Goal: Transaction & Acquisition: Purchase product/service

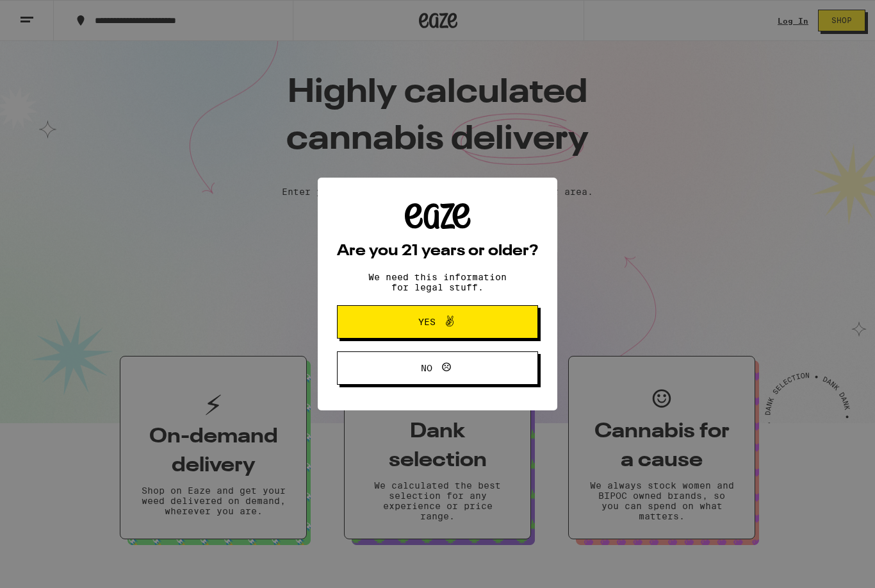
click at [490, 317] on button "Yes" at bounding box center [437, 321] width 201 height 33
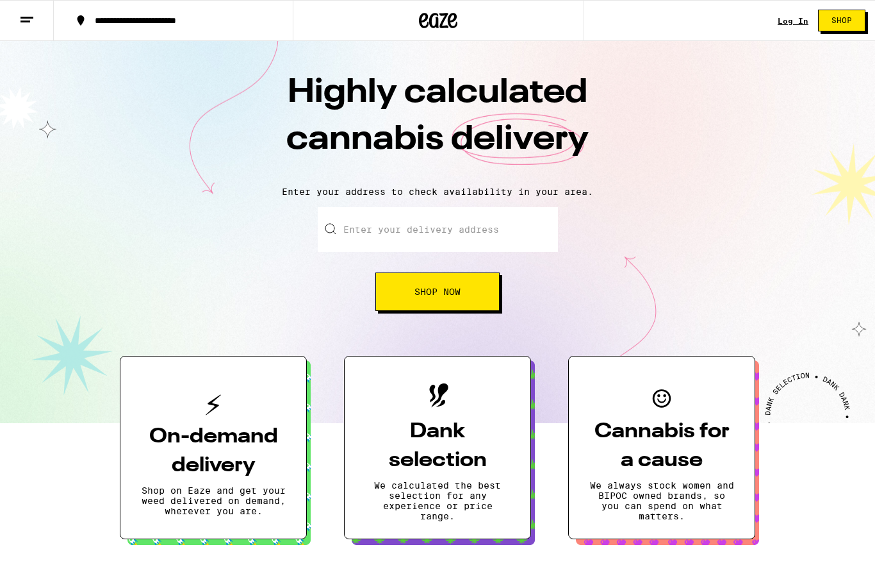
click at [513, 235] on input "Enter your delivery address" at bounding box center [438, 229] width 240 height 45
click at [798, 22] on link "Log In" at bounding box center [793, 21] width 31 height 8
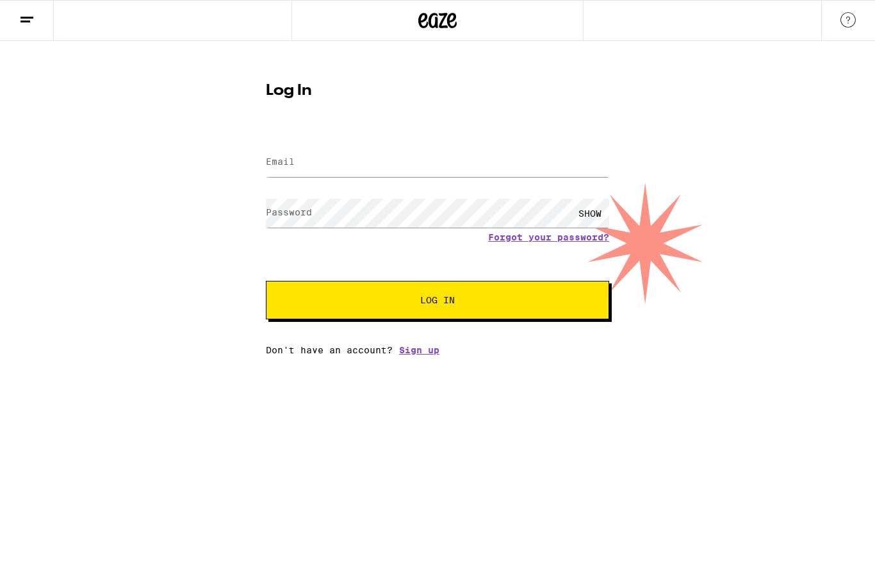
click at [431, 355] on link "Sign up" at bounding box center [419, 350] width 40 height 10
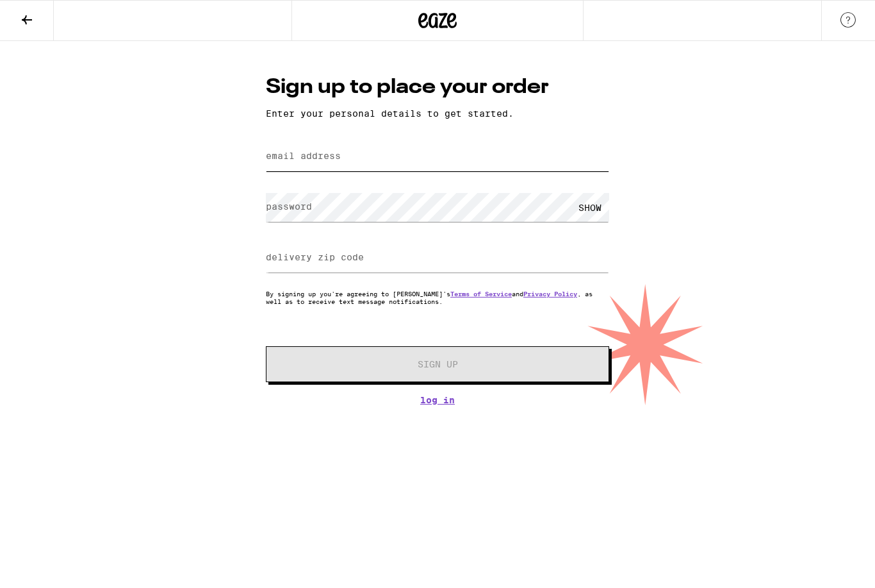
click at [592, 164] on input "email address" at bounding box center [438, 156] width 344 height 29
type input "[EMAIL_ADDRESS][DOMAIN_NAME]"
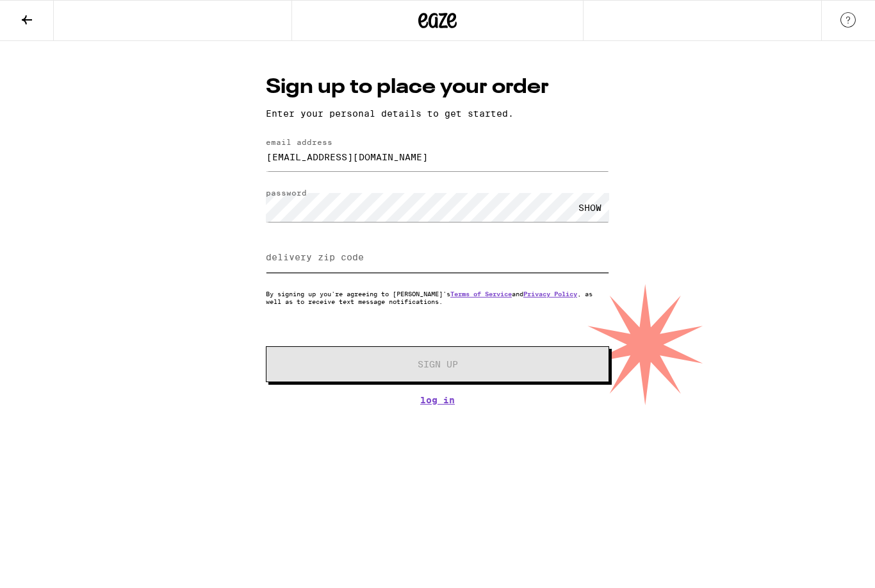
click at [521, 267] on input "delivery zip code" at bounding box center [438, 258] width 344 height 29
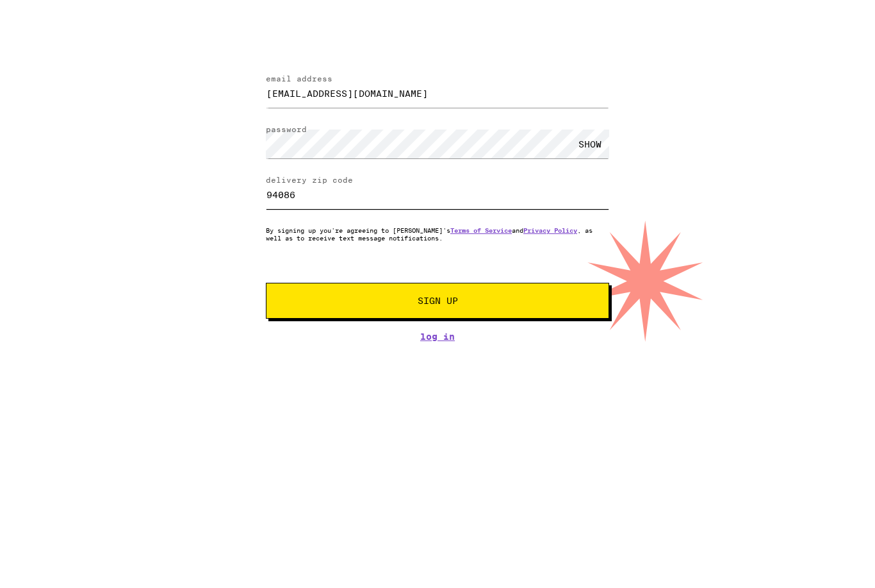
type input "94086"
click at [556, 360] on span "Sign Up" at bounding box center [437, 364] width 255 height 9
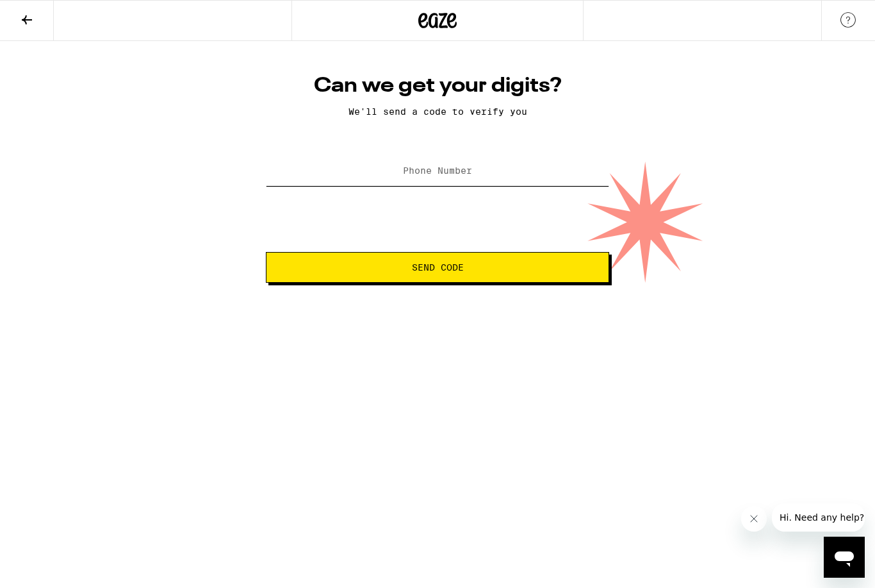
click at [498, 177] on input "Phone Number" at bounding box center [438, 171] width 344 height 29
type input "[PHONE_NUMBER]"
click at [561, 262] on button "Send Code" at bounding box center [438, 267] width 344 height 31
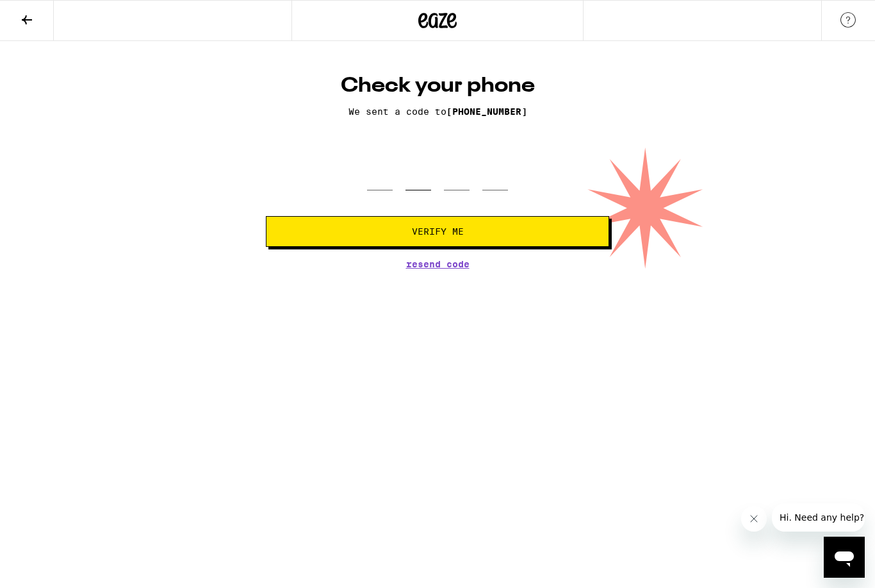
click at [415, 188] on input "tel" at bounding box center [419, 172] width 26 height 38
type input "3"
type input "1"
click at [438, 242] on button "Verify Me" at bounding box center [438, 231] width 344 height 31
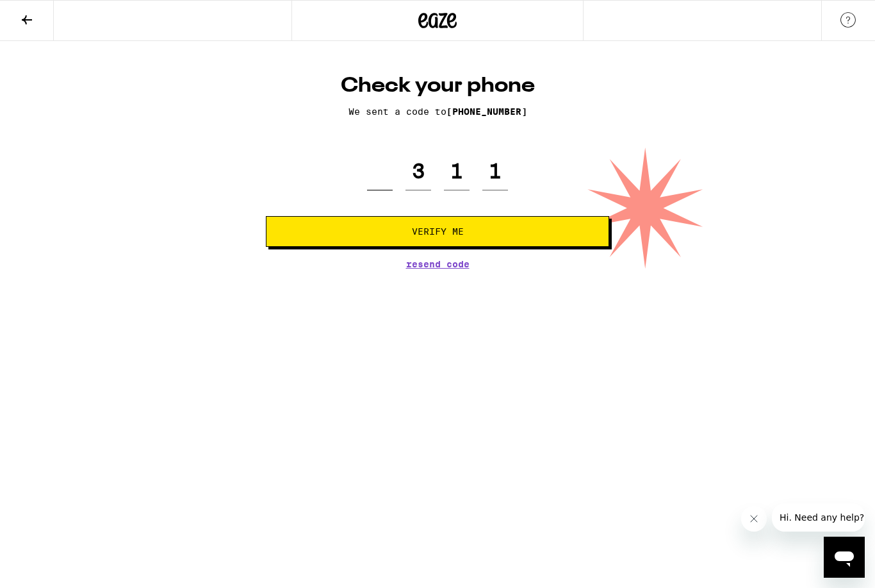
click at [370, 190] on input "tel" at bounding box center [380, 172] width 26 height 38
type input "3"
type input "1"
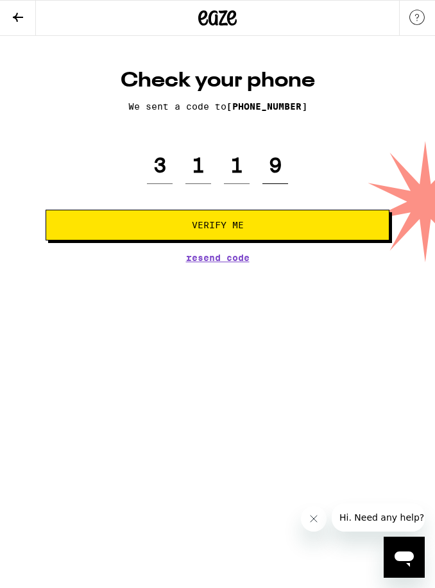
type input "9"
click at [346, 224] on span "Verify Me" at bounding box center [217, 224] width 322 height 9
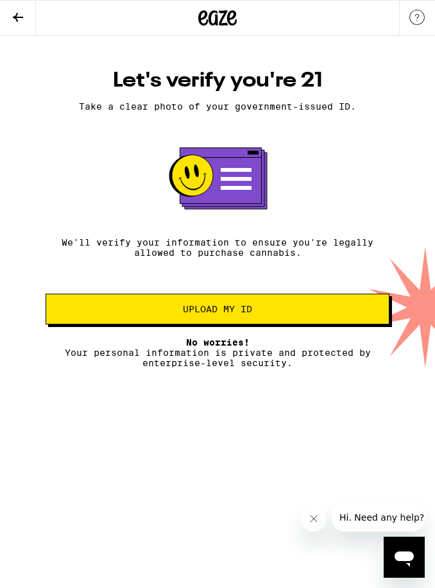
click at [331, 308] on button "Upload my ID" at bounding box center [218, 309] width 344 height 31
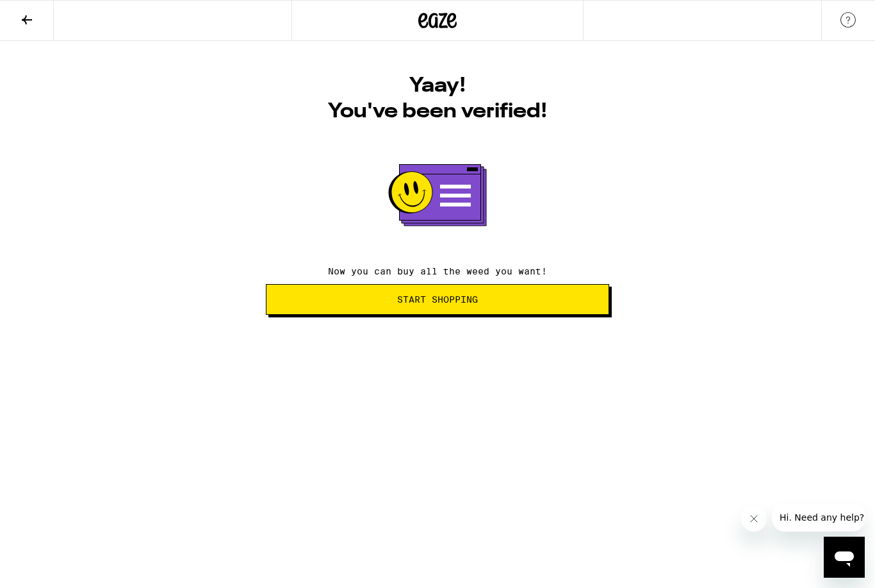
click at [490, 299] on span "Start Shopping" at bounding box center [438, 299] width 322 height 9
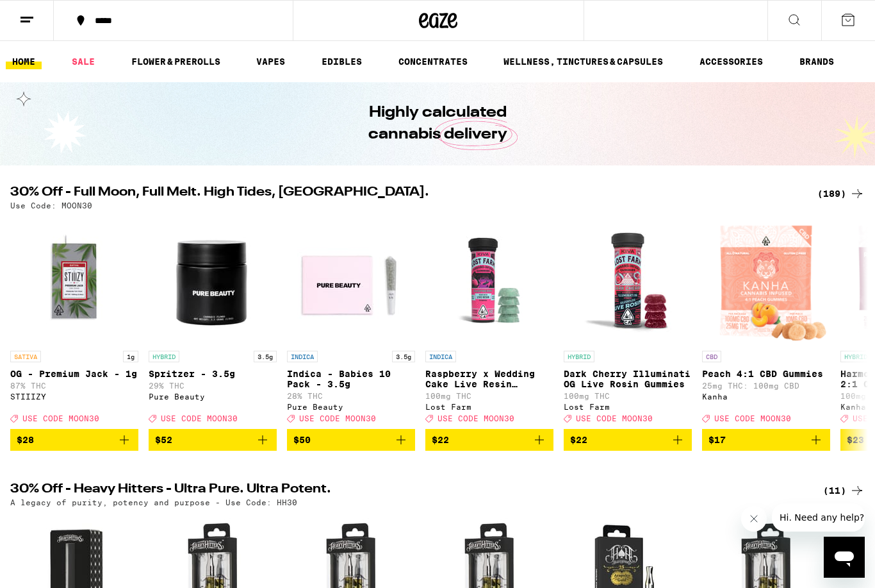
click at [329, 63] on link "EDIBLES" at bounding box center [341, 61] width 53 height 15
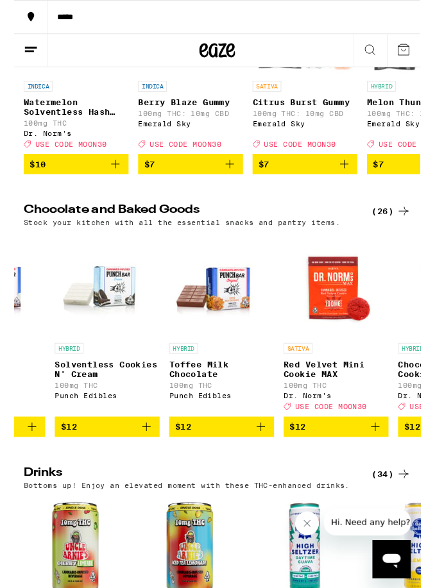
scroll to position [0, 463]
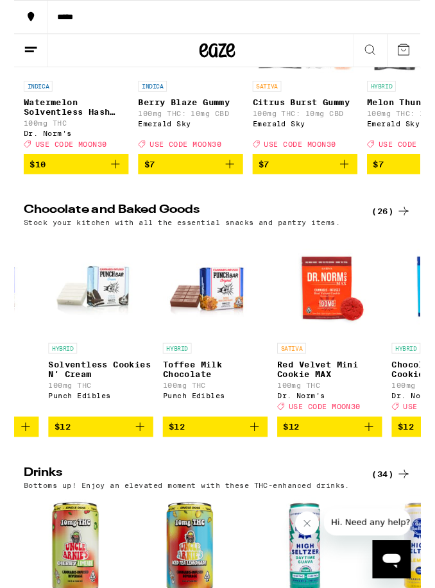
click at [406, 234] on div "(26)" at bounding box center [404, 226] width 42 height 15
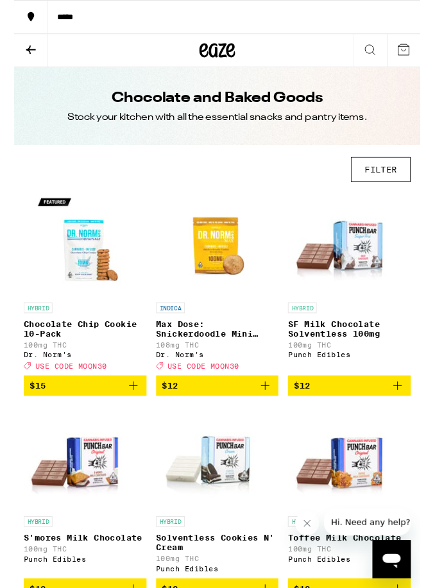
click at [397, 179] on button "FILTER" at bounding box center [392, 181] width 64 height 27
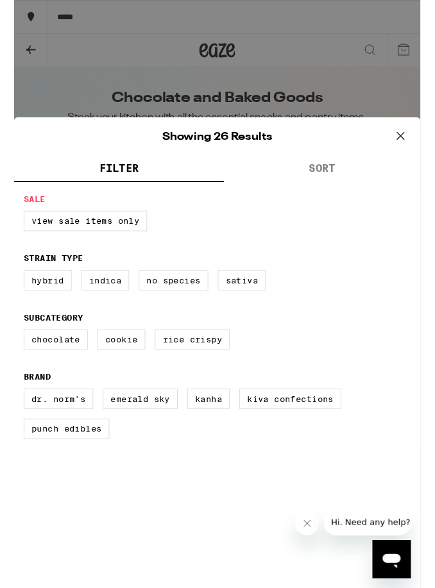
click at [335, 182] on button "SORT" at bounding box center [329, 181] width 210 height 28
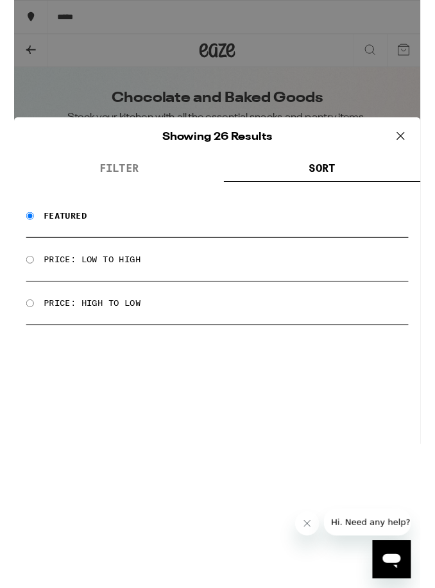
click at [147, 280] on div "Price: Low to High" at bounding box center [217, 277] width 409 height 47
click at [26, 281] on div "Price: Low to High" at bounding box center [217, 277] width 409 height 47
click at [14, 286] on div "Price: Low to High" at bounding box center [217, 277] width 409 height 47
click at [92, 280] on label "Price: Low to High" at bounding box center [83, 277] width 104 height 10
click at [21, 280] on input "Price: Low to High" at bounding box center [17, 278] width 8 height 8
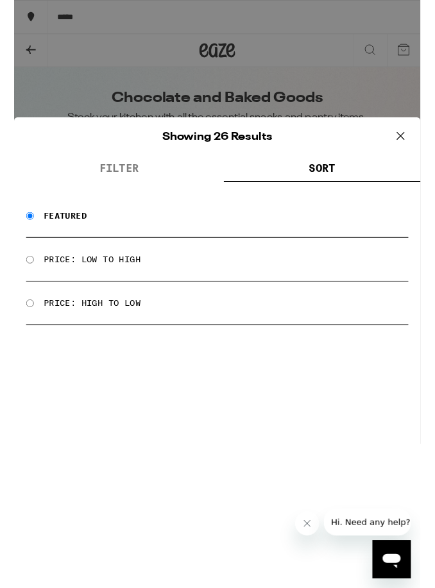
radio input "true"
click at [411, 142] on icon at bounding box center [413, 145] width 19 height 19
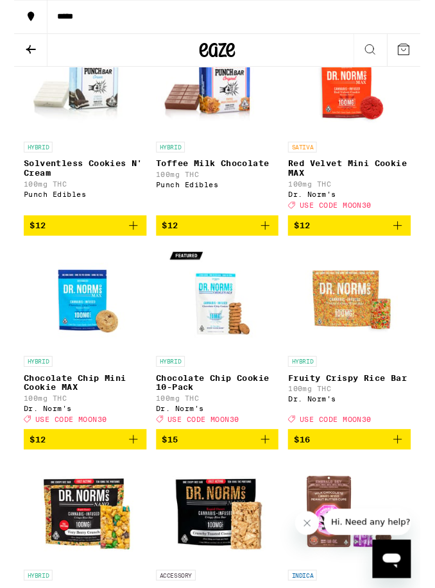
scroll to position [401, 0]
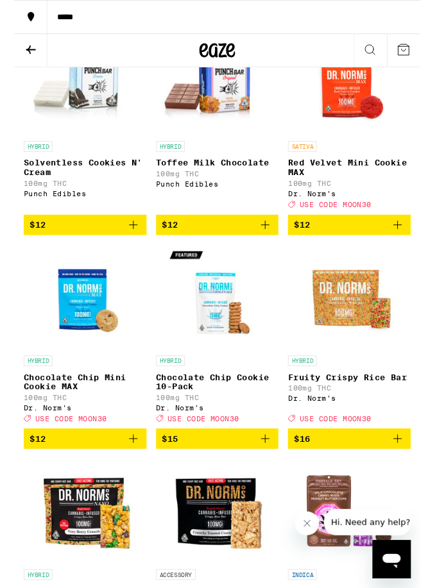
click at [128, 474] on icon "Add to bag" at bounding box center [127, 469] width 9 height 9
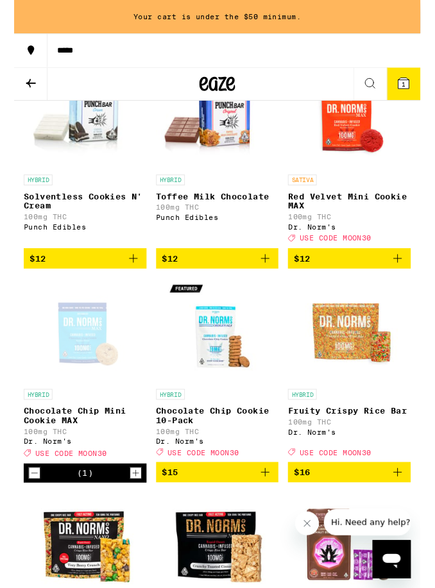
click at [22, 514] on icon "Decrement" at bounding box center [22, 506] width 12 height 15
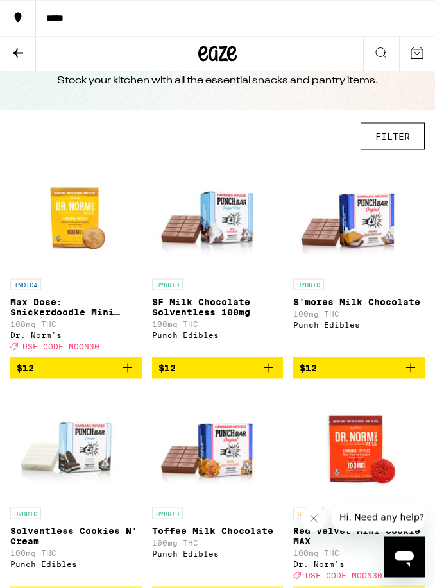
scroll to position [0, 0]
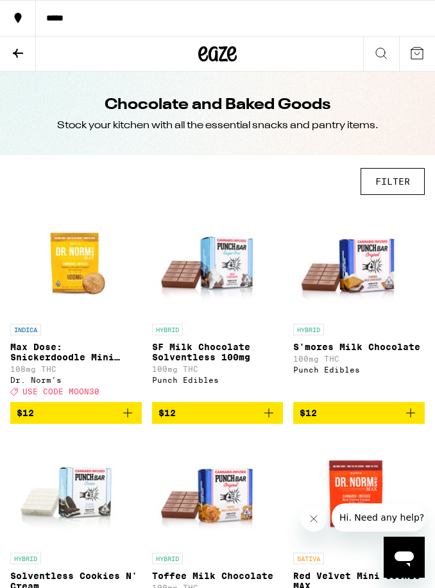
click at [129, 420] on icon "Add to bag" at bounding box center [127, 412] width 15 height 15
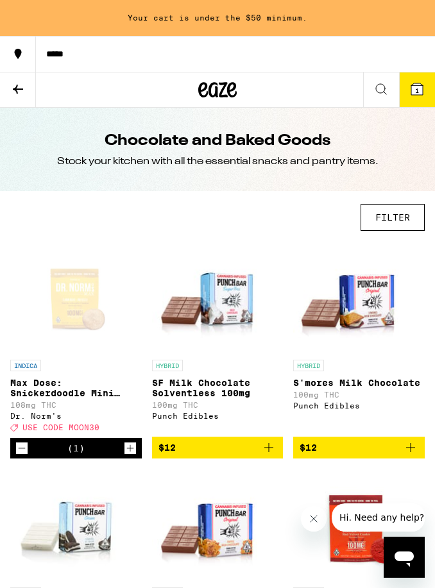
click at [23, 448] on icon "Decrement" at bounding box center [22, 448] width 7 height 0
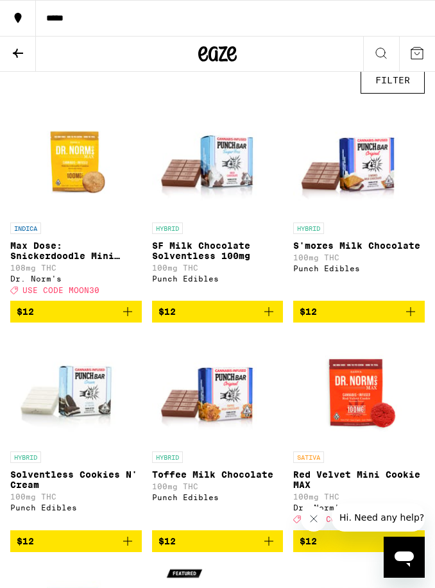
scroll to position [97, 0]
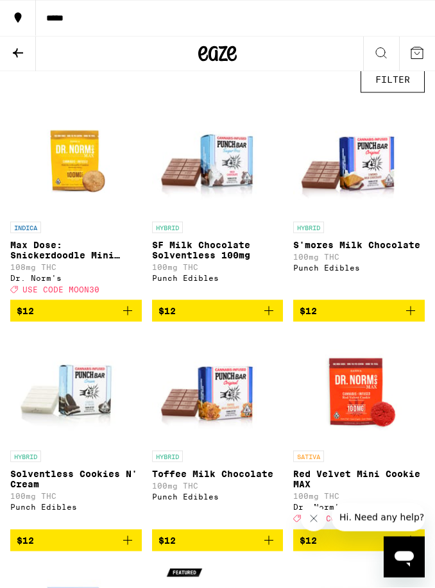
click at [128, 315] on icon "Add to bag" at bounding box center [127, 310] width 9 height 9
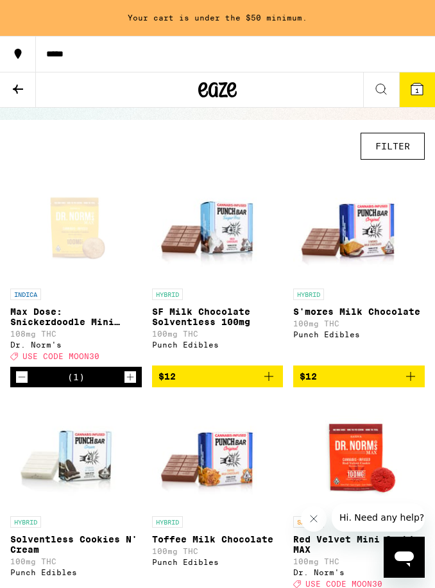
scroll to position [0, 0]
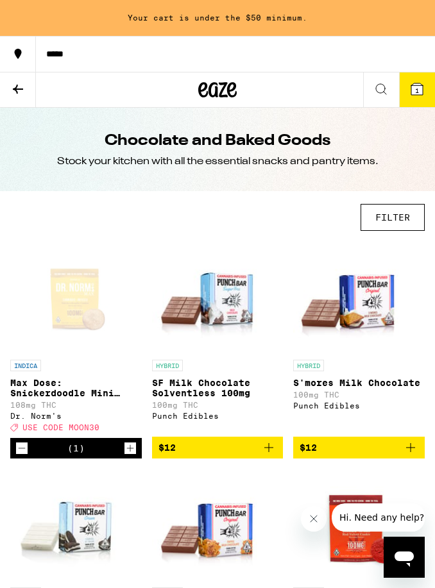
click at [25, 85] on icon at bounding box center [17, 88] width 15 height 15
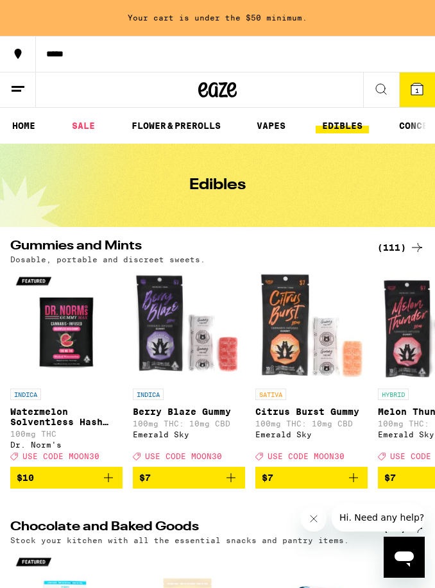
click at [410, 249] on icon at bounding box center [416, 247] width 15 height 15
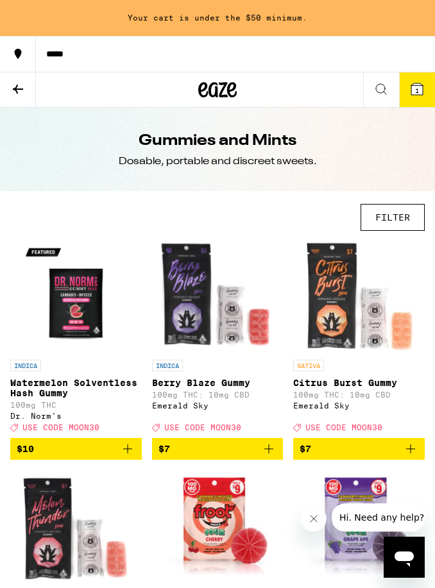
click at [402, 219] on button "FILTER" at bounding box center [392, 217] width 64 height 27
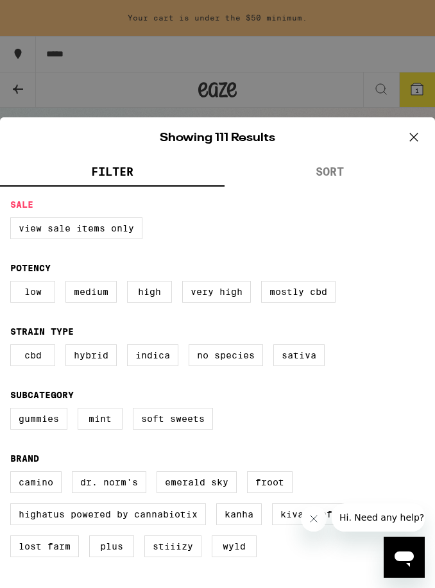
click at [322, 172] on button "SORT" at bounding box center [329, 172] width 210 height 28
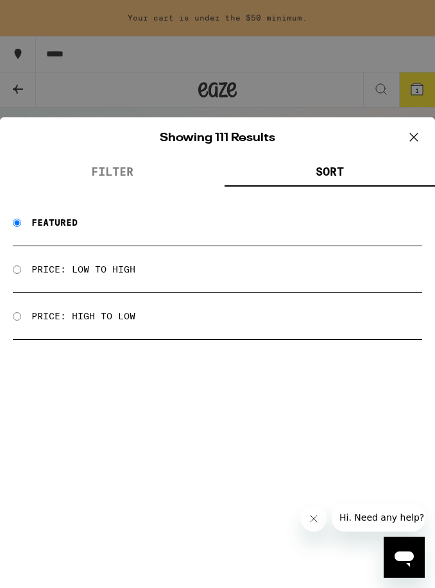
click at [162, 273] on div "Price: Low to High" at bounding box center [217, 269] width 409 height 47
click at [19, 274] on input "Price: Low to High" at bounding box center [17, 269] width 8 height 8
radio input "true"
click at [409, 135] on icon at bounding box center [413, 137] width 19 height 19
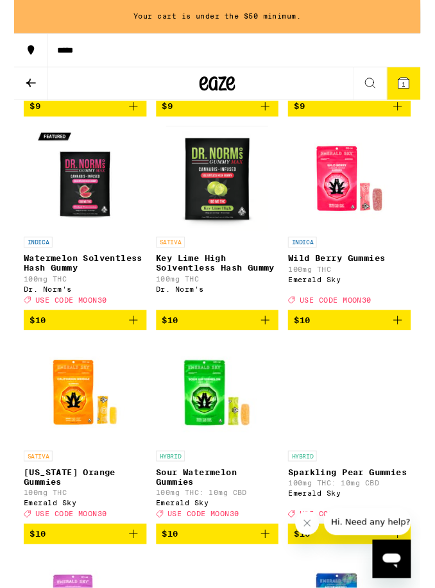
scroll to position [794, 0]
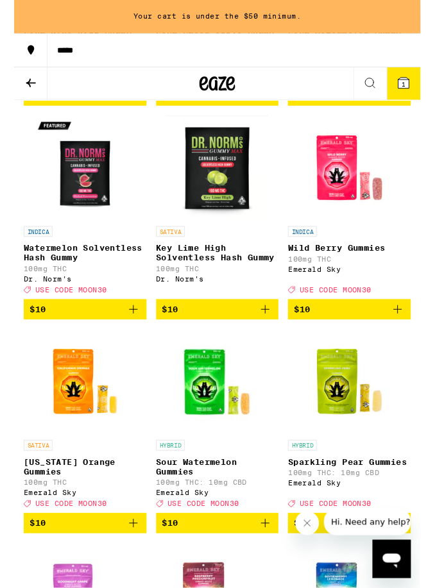
click at [131, 336] on icon "Add to bag" at bounding box center [127, 331] width 9 height 9
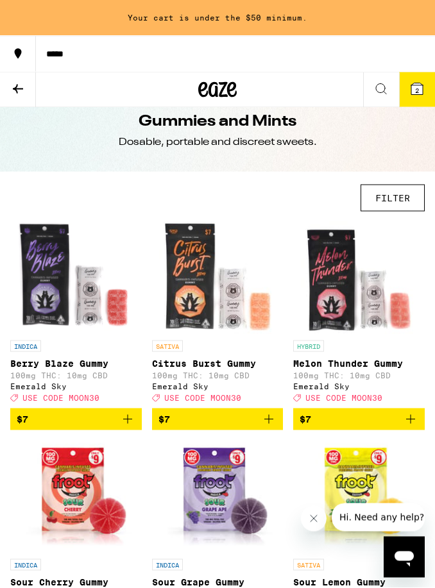
scroll to position [0, 0]
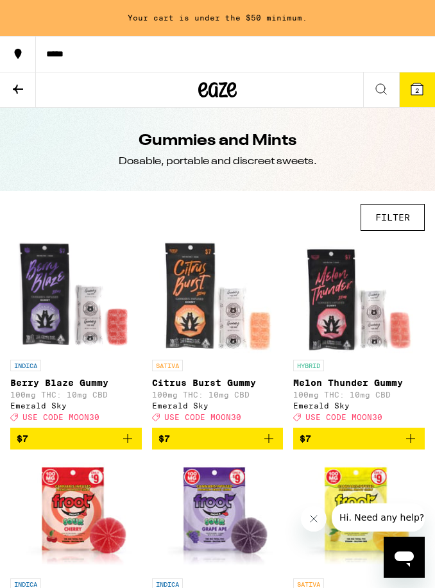
click at [390, 86] on button at bounding box center [381, 89] width 36 height 35
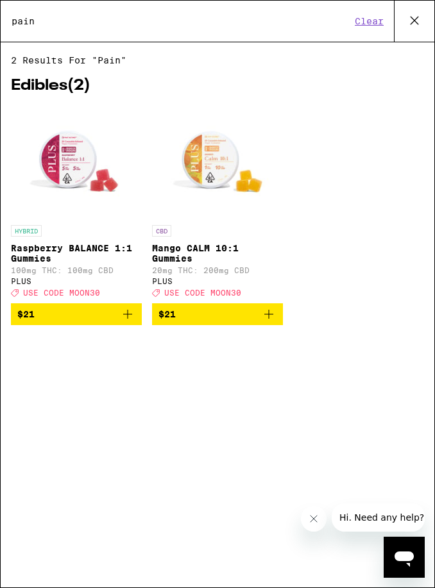
click at [274, 17] on input "pain" at bounding box center [181, 21] width 340 height 12
type input "pain"
click at [369, 19] on button "Clear" at bounding box center [369, 21] width 37 height 12
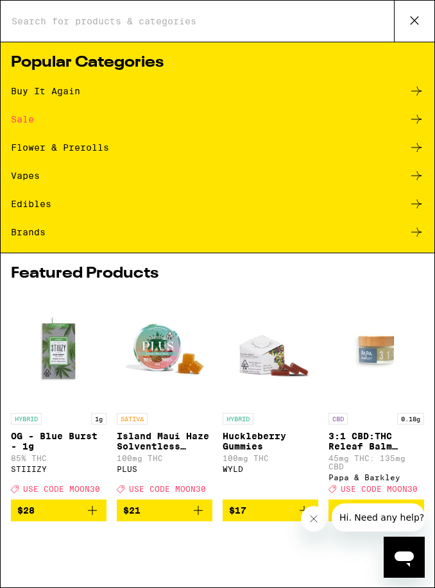
click at [416, 17] on icon at bounding box center [413, 20] width 19 height 19
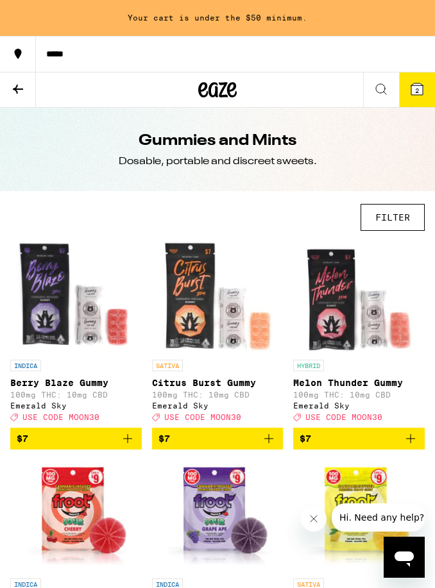
click at [20, 88] on icon at bounding box center [18, 89] width 10 height 9
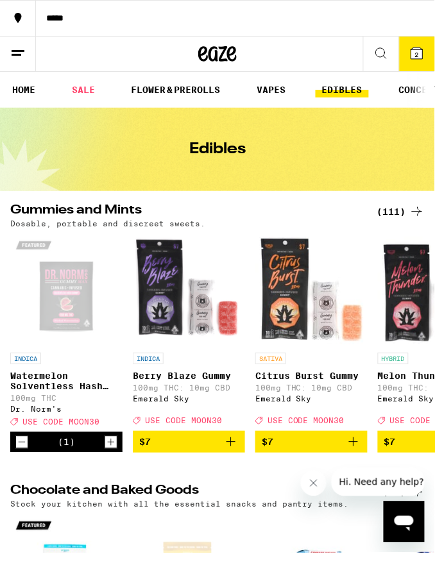
scroll to position [37, 0]
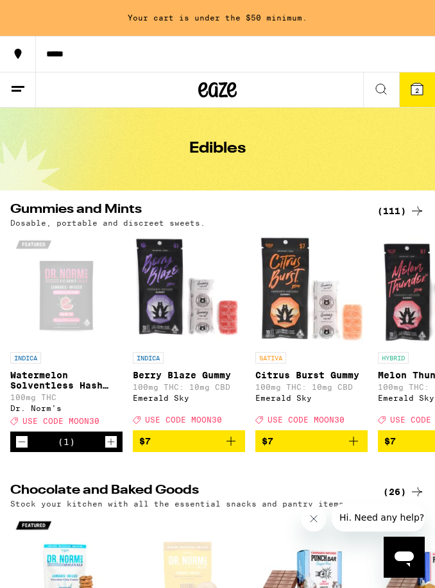
click at [236, 449] on icon "Add to bag" at bounding box center [230, 440] width 15 height 15
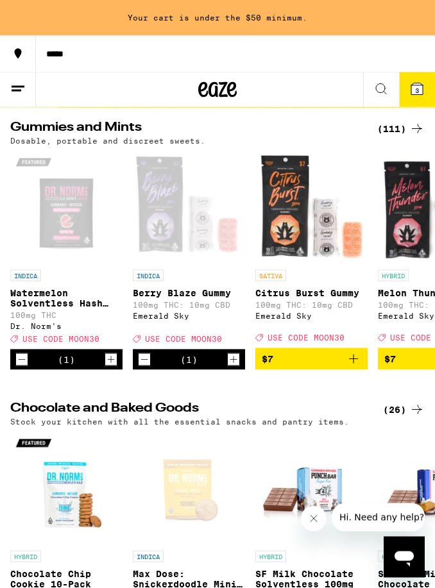
scroll to position [0, 0]
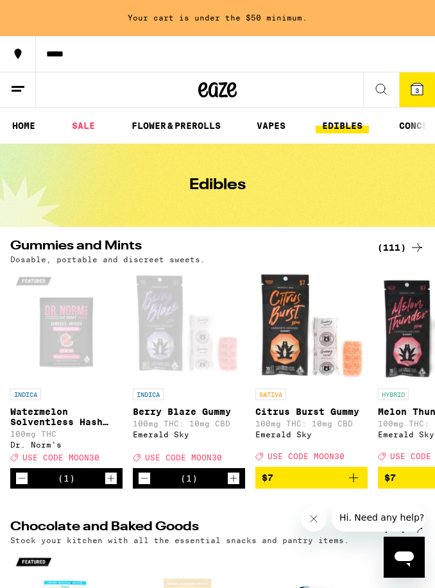
click at [87, 127] on link "SALE" at bounding box center [83, 125] width 36 height 15
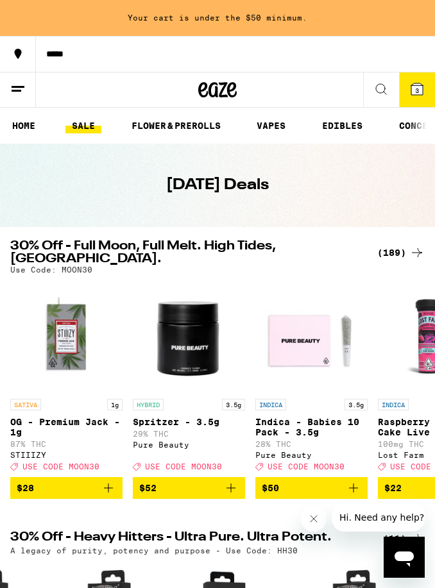
click at [278, 126] on link "VAPES" at bounding box center [271, 125] width 42 height 15
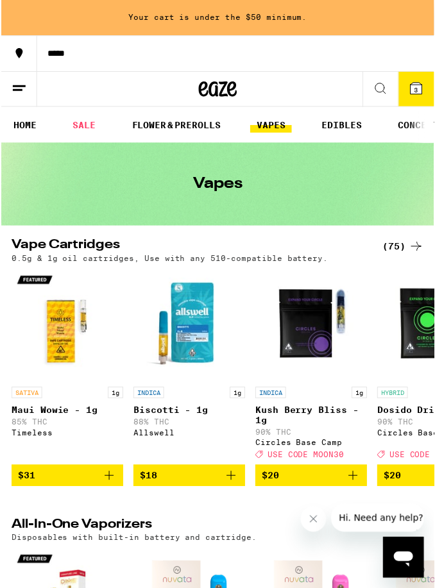
scroll to position [35, 0]
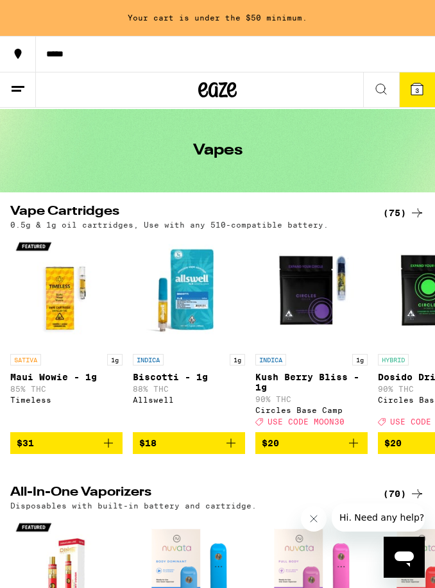
click at [192, 308] on img "Open page for Biscotti - 1g from Allswell" at bounding box center [189, 291] width 112 height 112
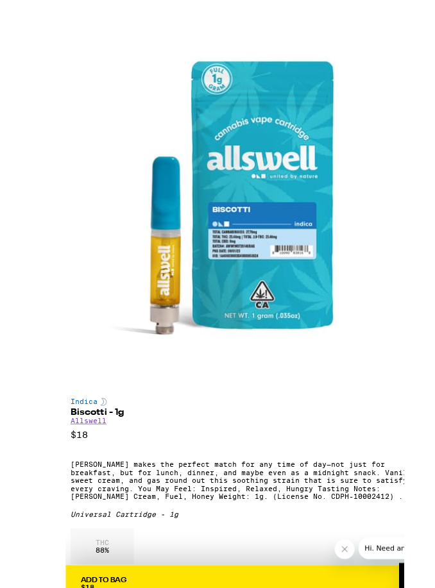
scroll to position [39, 0]
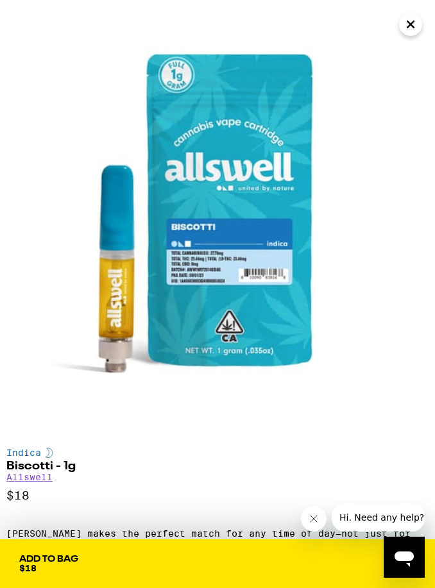
click at [311, 562] on span "Add To Bag $18" at bounding box center [217, 563] width 396 height 18
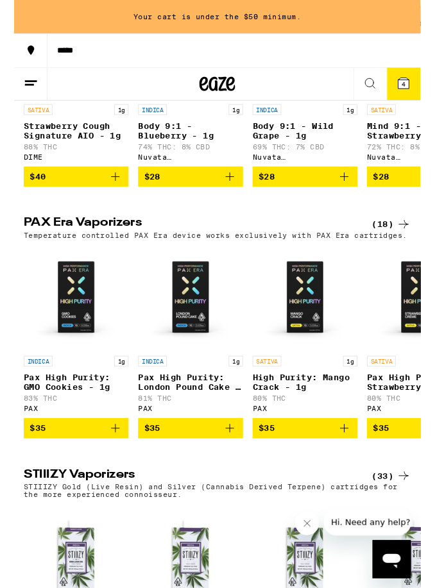
scroll to position [564, 0]
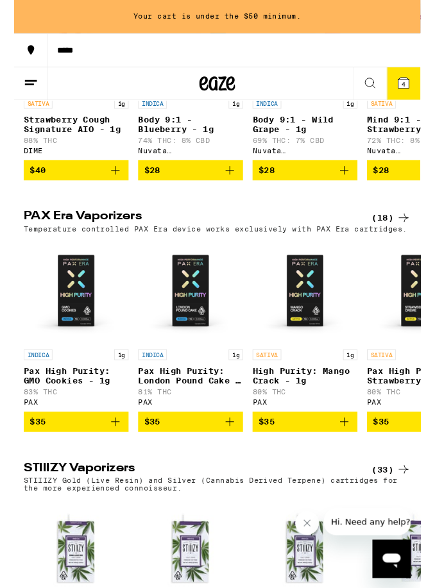
click at [416, 91] on span "4" at bounding box center [417, 91] width 4 height 8
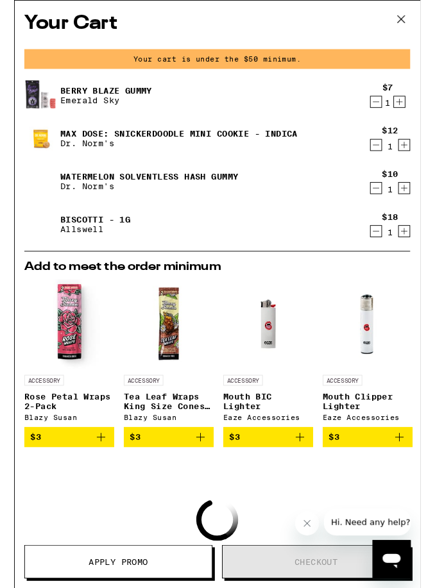
click at [417, 12] on icon at bounding box center [413, 20] width 19 height 19
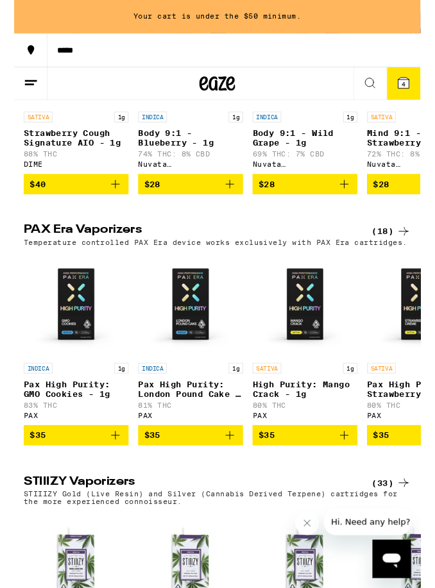
scroll to position [524, 0]
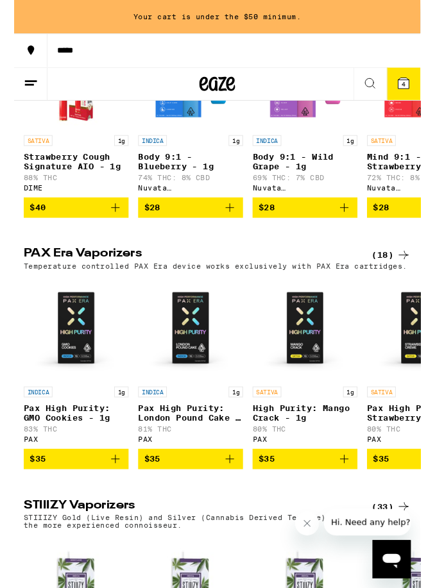
click at [416, 81] on icon at bounding box center [416, 88] width 15 height 15
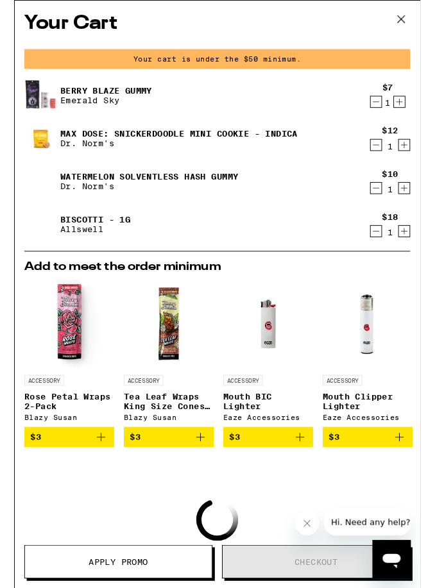
click at [417, 158] on icon "Increment" at bounding box center [417, 155] width 7 height 7
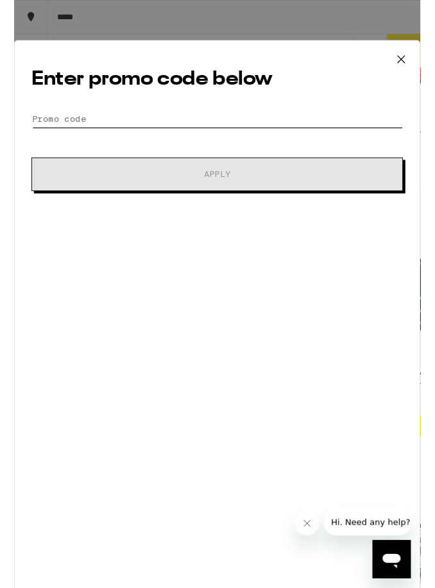
click at [315, 129] on input "Promo Code" at bounding box center [217, 126] width 397 height 19
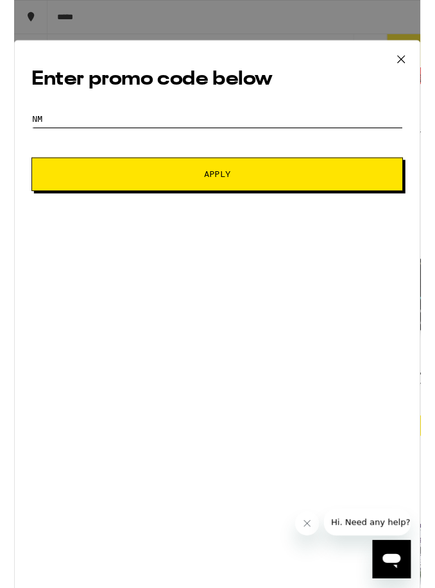
type input "n"
type input "moon30"
click at [330, 180] on button "Apply" at bounding box center [217, 187] width 397 height 36
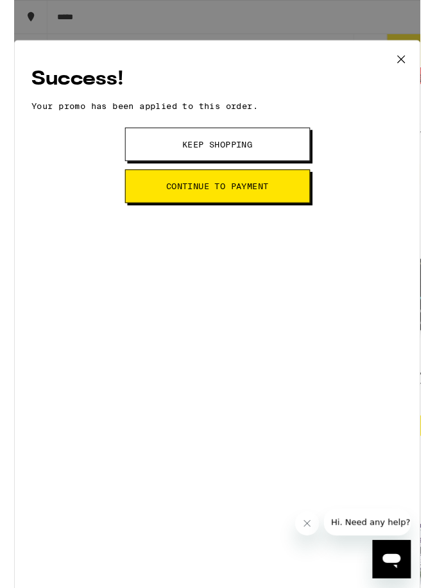
click at [418, 63] on icon at bounding box center [413, 63] width 19 height 19
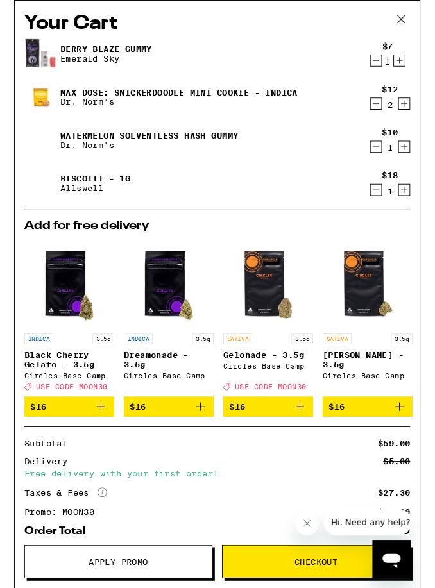
click at [412, 67] on icon "Increment" at bounding box center [412, 65] width 7 height 7
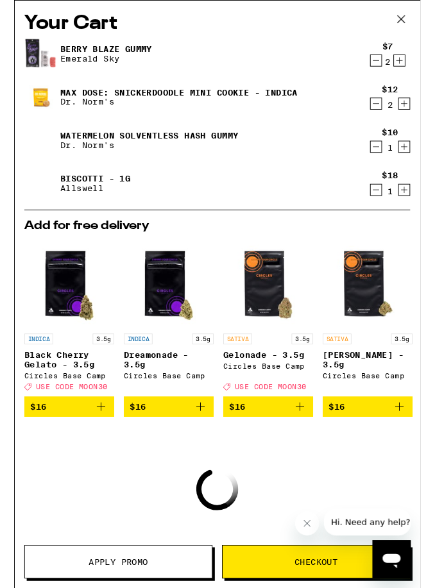
click at [391, 115] on icon "Decrement" at bounding box center [387, 110] width 12 height 15
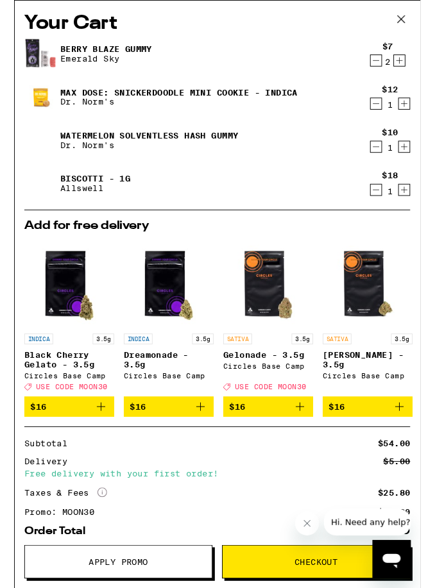
click at [418, 155] on icon "Increment" at bounding box center [417, 156] width 12 height 15
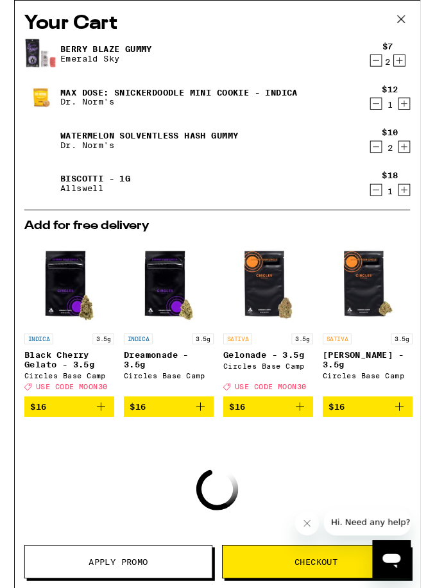
click at [390, 65] on icon "Decrement" at bounding box center [387, 64] width 12 height 15
click at [391, 63] on icon "Decrement" at bounding box center [387, 64] width 12 height 15
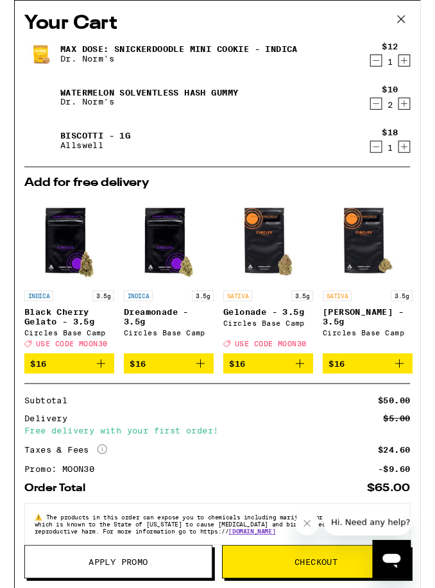
click at [414, 21] on icon at bounding box center [414, 21] width 8 height 8
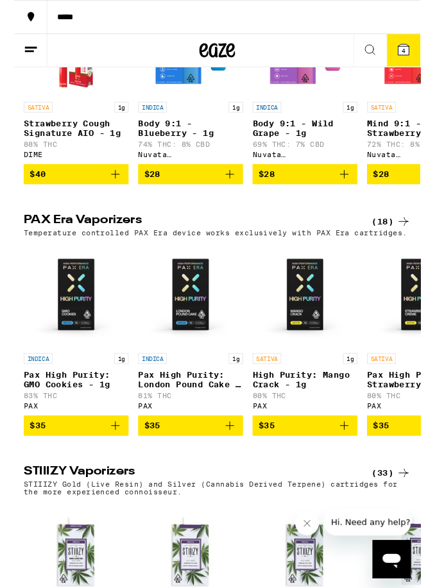
click at [411, 62] on button "4" at bounding box center [417, 54] width 36 height 35
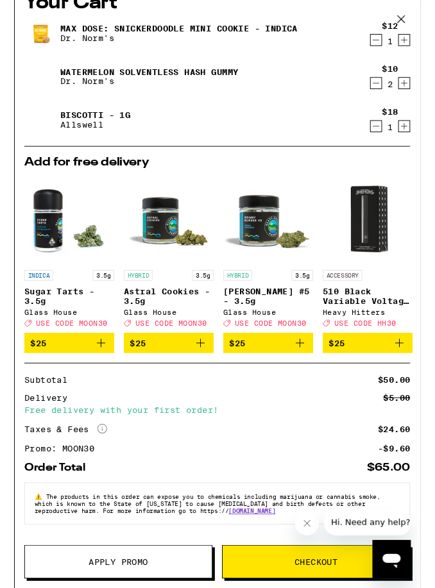
scroll to position [37, 0]
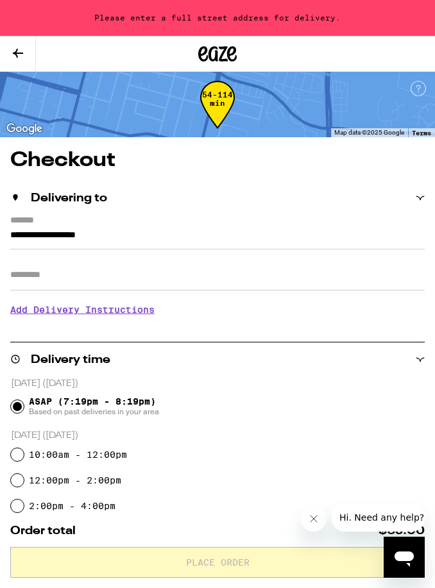
click at [320, 242] on input "**********" at bounding box center [217, 239] width 414 height 22
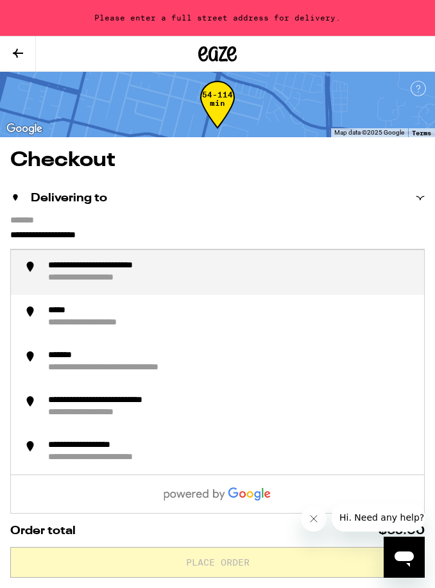
click at [14, 234] on input "**********" at bounding box center [217, 239] width 414 height 22
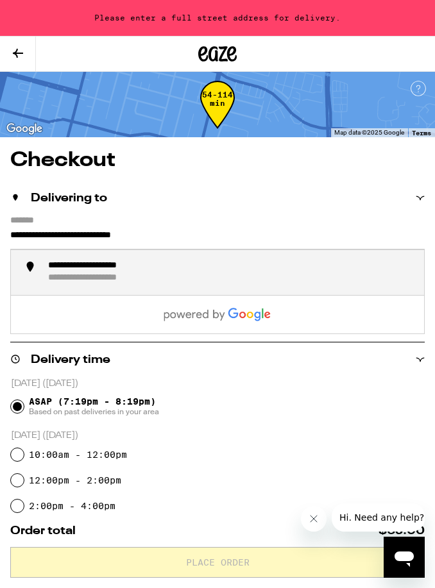
click at [231, 264] on div "**********" at bounding box center [230, 272] width 367 height 24
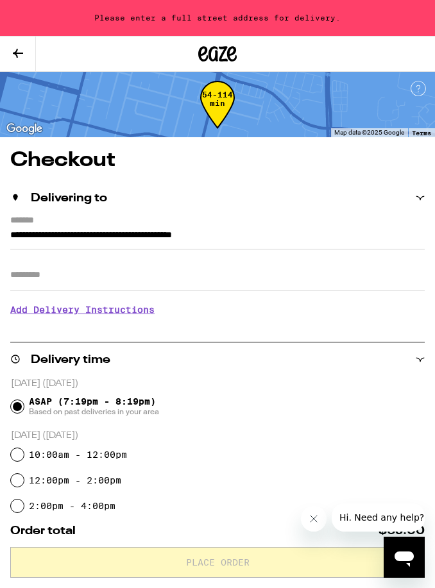
type input "**********"
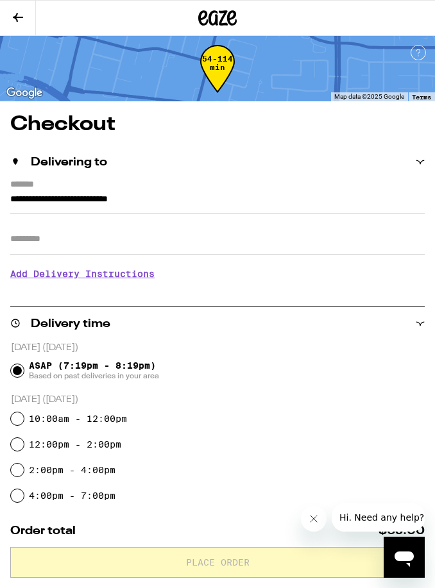
click at [277, 249] on input "Apt/Suite" at bounding box center [217, 239] width 414 height 31
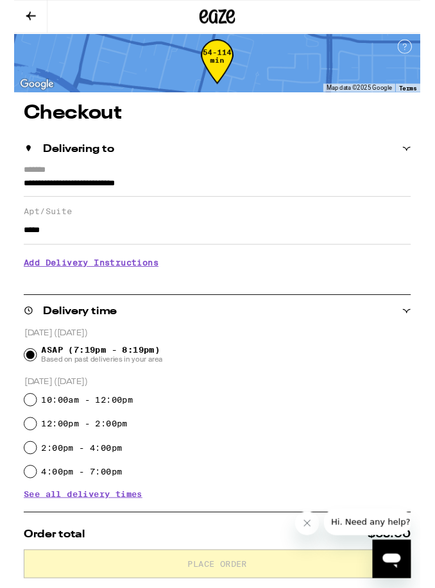
scroll to position [3, 0]
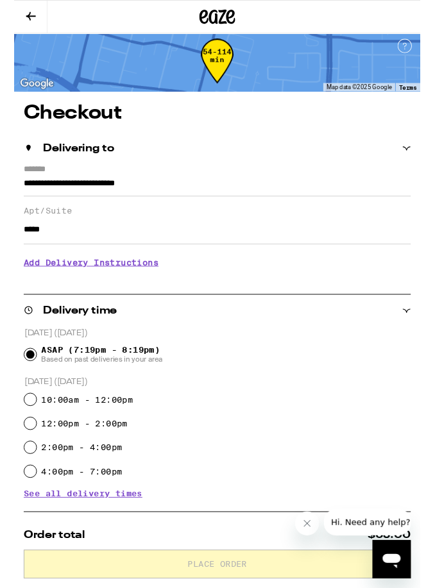
type input "*****"
click at [157, 292] on h3 "Add Delivery Instructions" at bounding box center [217, 280] width 414 height 29
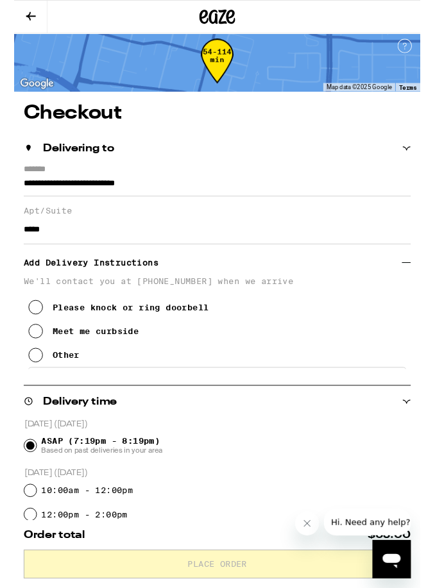
click at [31, 363] on button "Meet me curbside" at bounding box center [74, 355] width 118 height 26
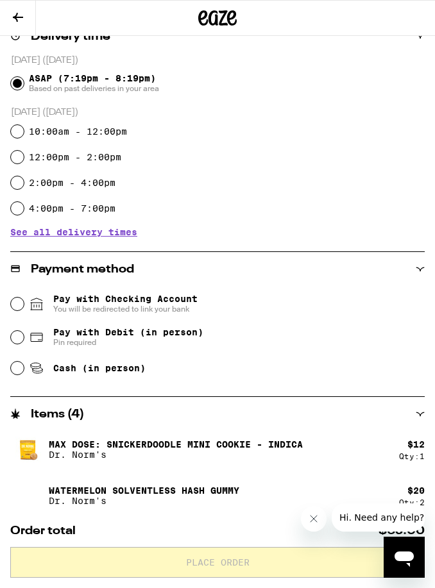
scroll to position [396, 0]
